Goal: Task Accomplishment & Management: Manage account settings

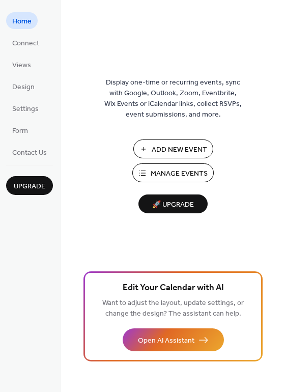
click at [160, 173] on span "Manage Events" at bounding box center [179, 173] width 57 height 11
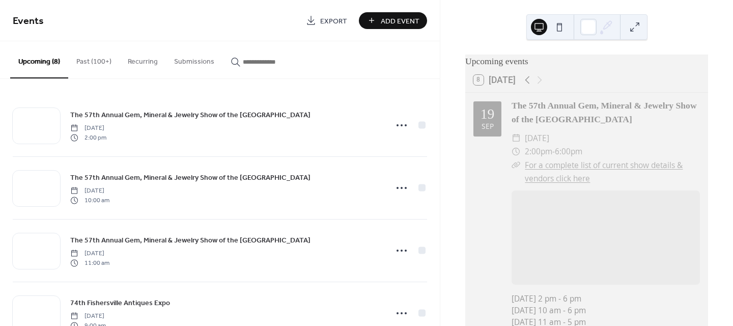
click at [94, 62] on button "Past (100+)" at bounding box center [93, 59] width 51 height 36
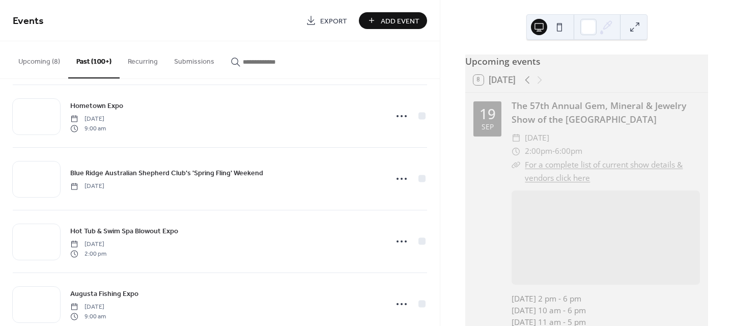
scroll to position [3641, 0]
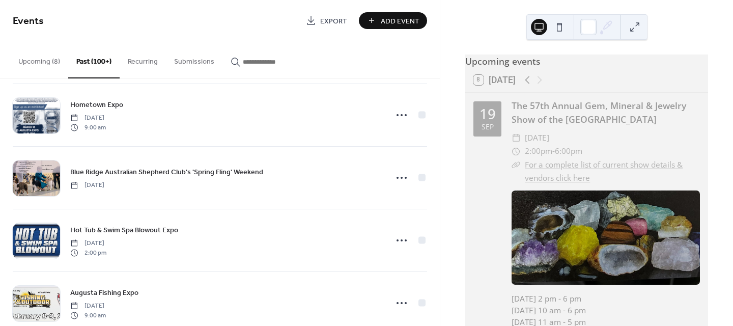
click at [42, 66] on button "Upcoming (8)" at bounding box center [39, 59] width 58 height 36
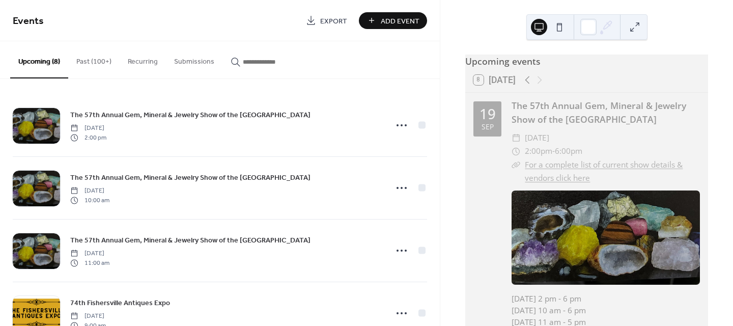
click at [84, 61] on button "Past (100+)" at bounding box center [93, 59] width 51 height 36
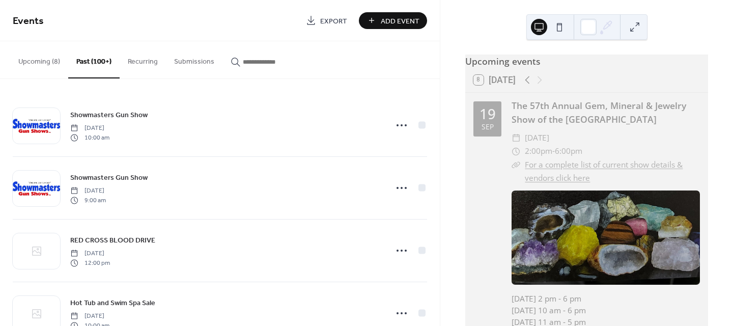
click at [41, 59] on button "Upcoming (8)" at bounding box center [39, 59] width 58 height 36
